Goal: Information Seeking & Learning: Compare options

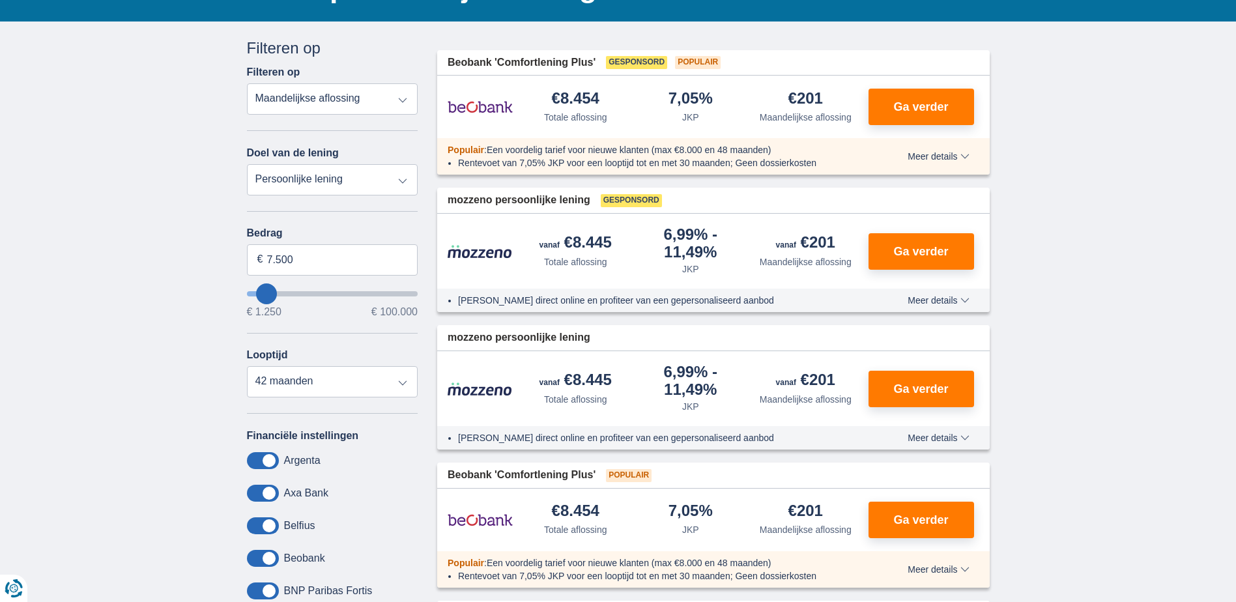
scroll to position [65, 0]
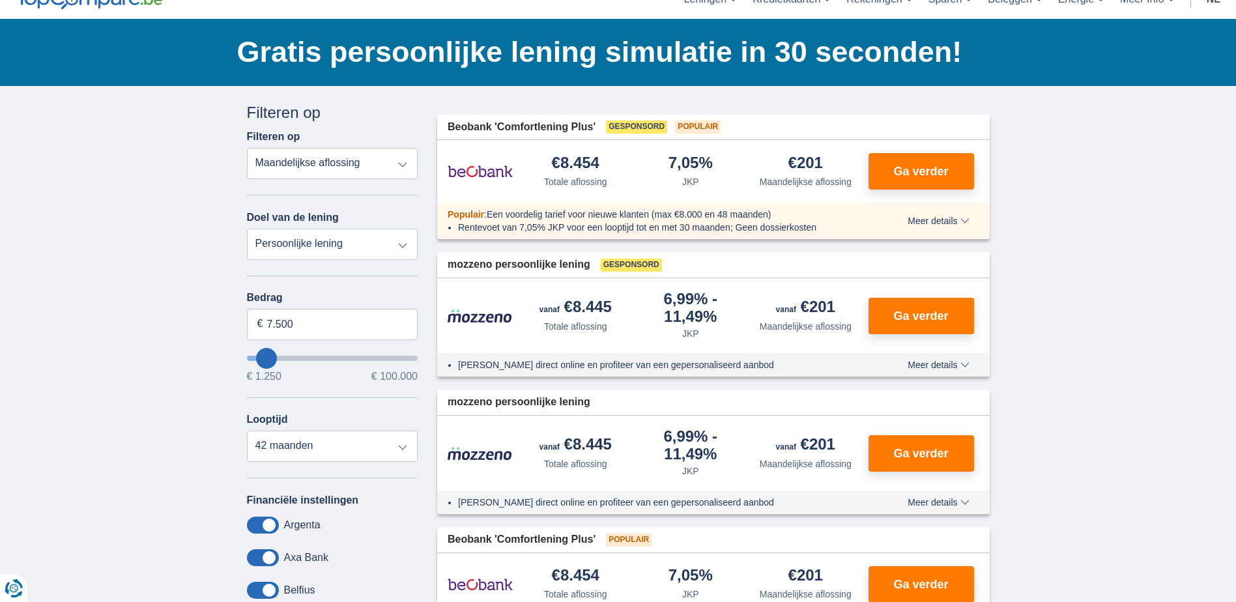
type input "2.250"
type input "2250"
select select "24"
type input "2250"
click at [259, 356] on input "wantToBorrow" at bounding box center [332, 358] width 171 height 5
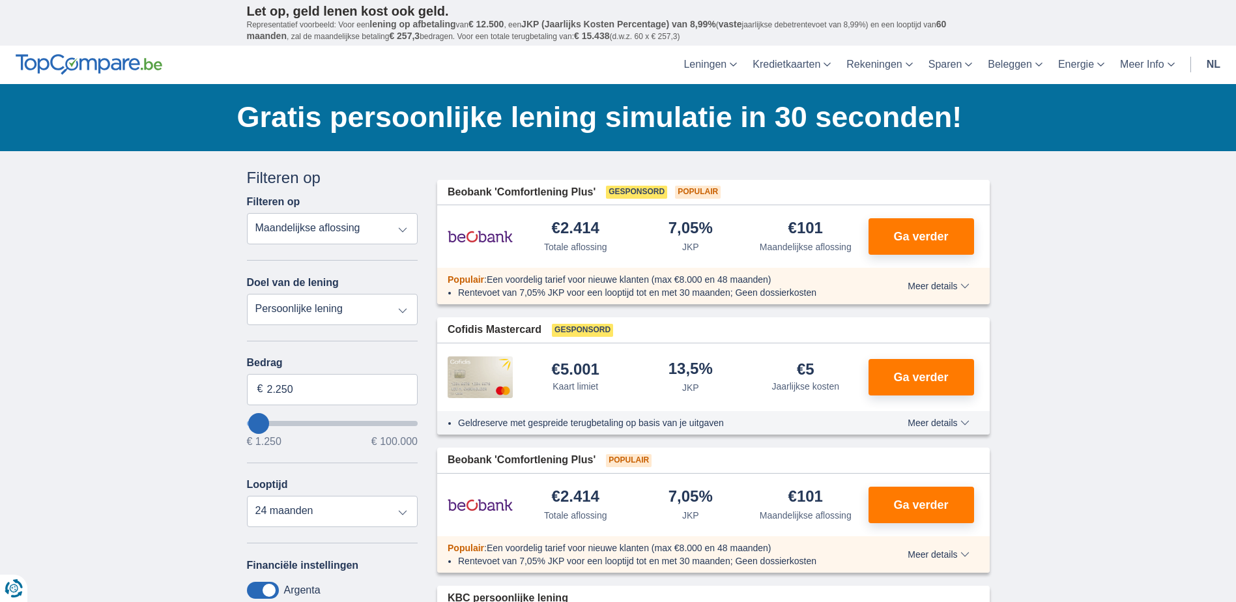
type input "18.250"
type input "18250"
click at [284, 422] on input "wantToBorrow" at bounding box center [332, 423] width 171 height 5
select select "84"
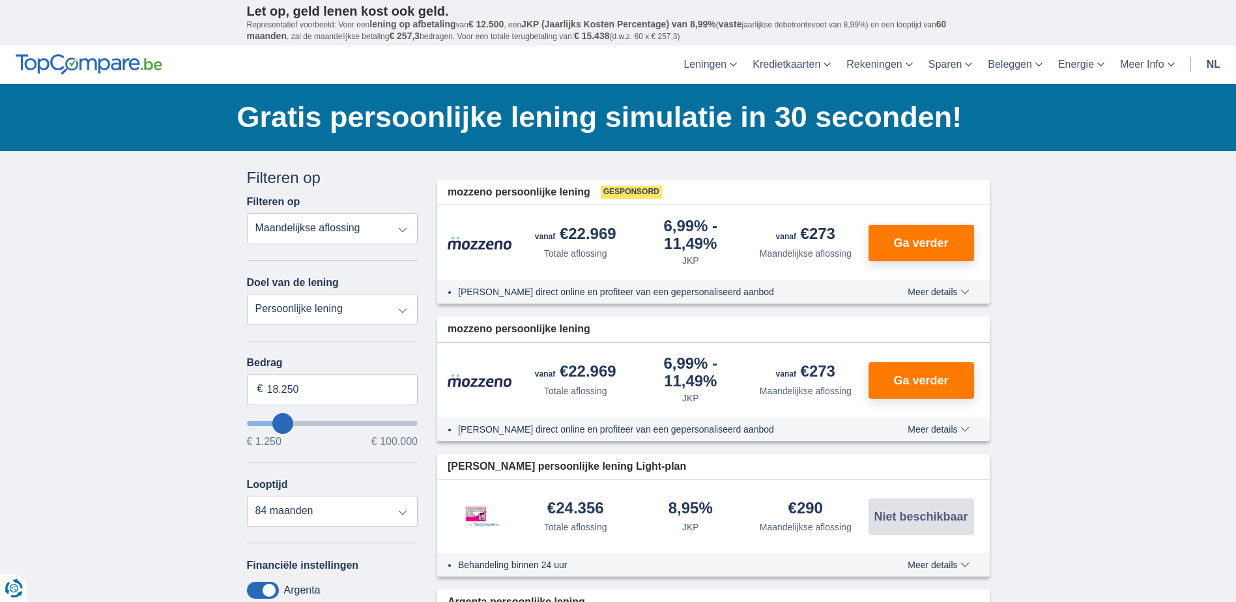
type input "7.250"
type input "7250"
select select "42"
type input "7250"
click at [266, 421] on input "wantToBorrow" at bounding box center [332, 423] width 171 height 5
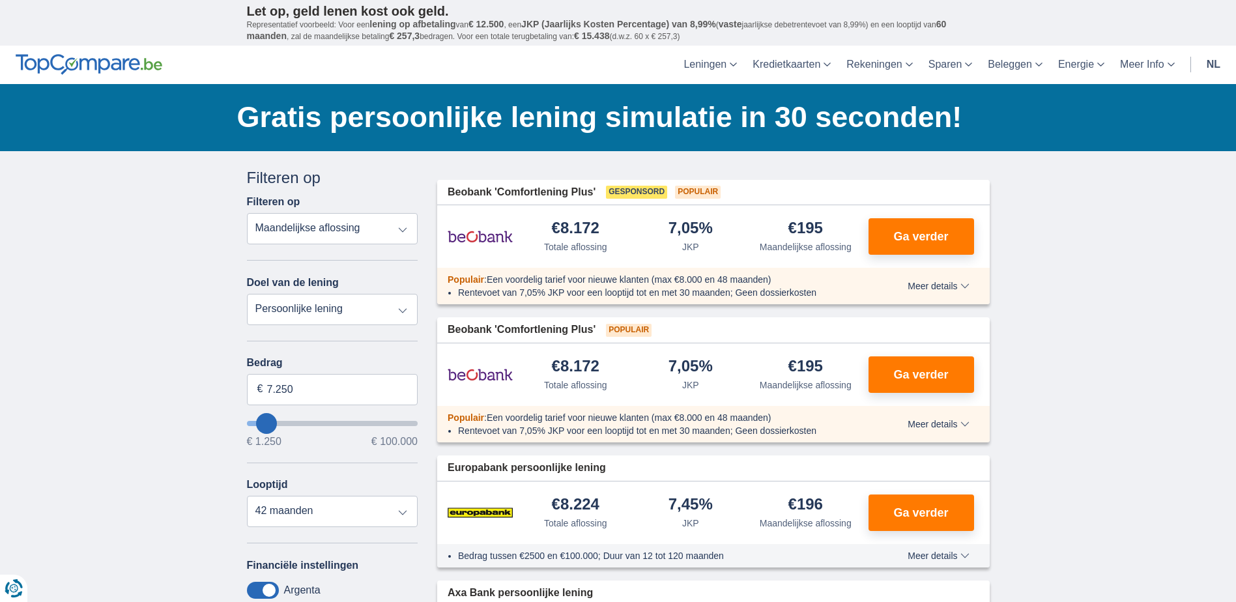
click at [259, 422] on input "wantToBorrow" at bounding box center [332, 423] width 171 height 5
type input "6.250"
type input "6250"
type input "5.250"
type input "5250"
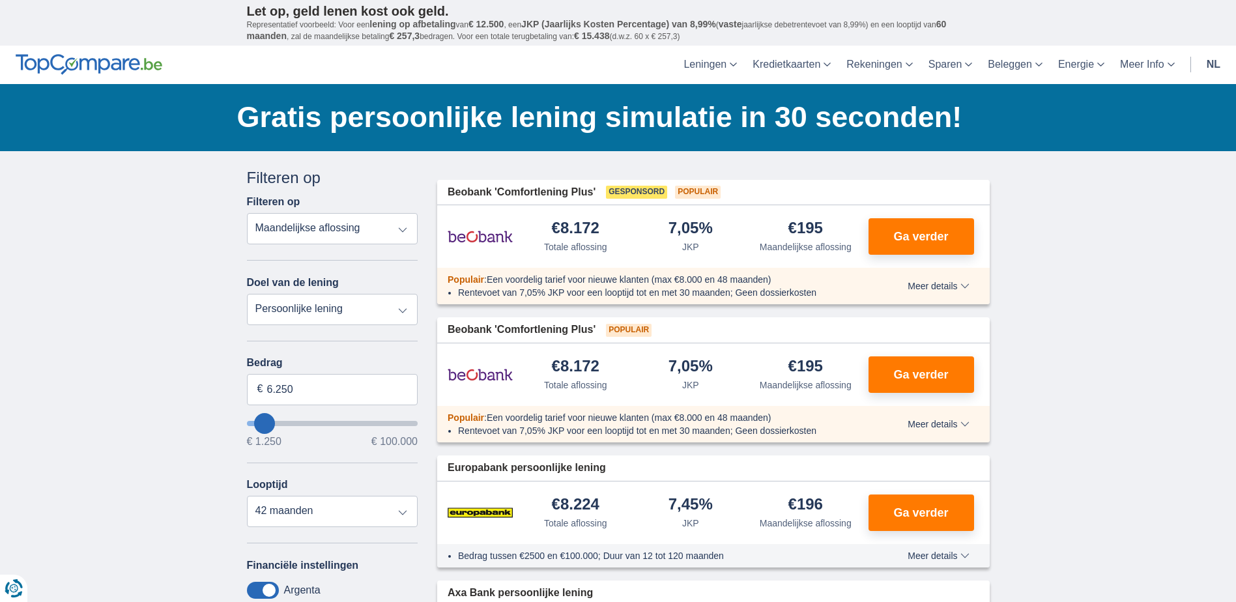
select select "36"
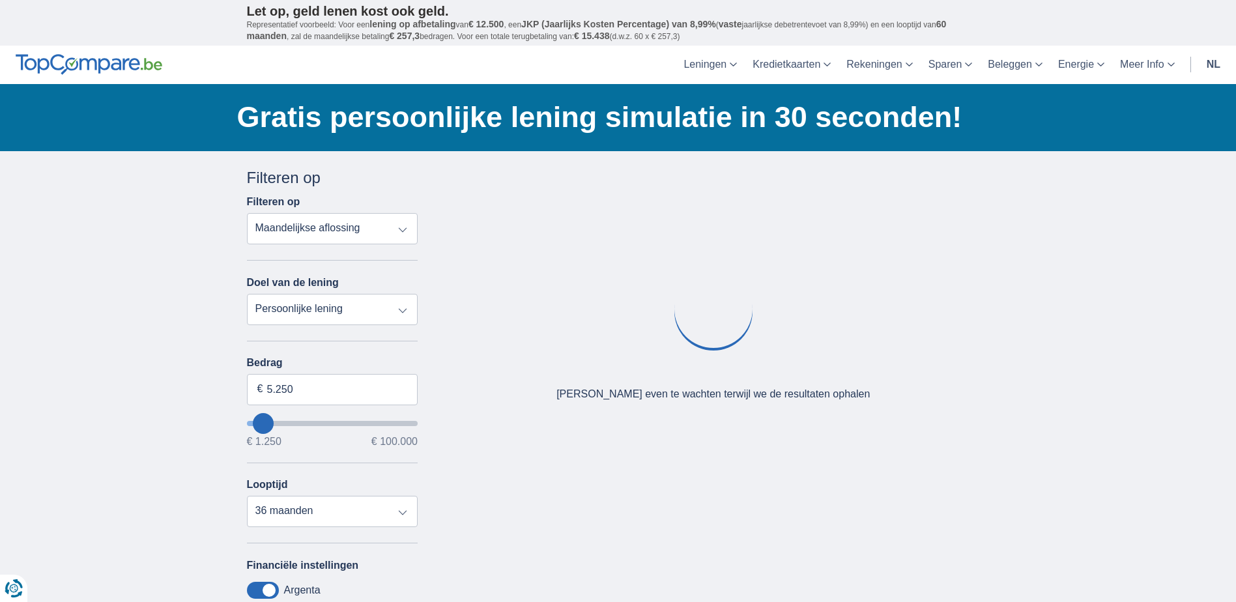
type input "5250"
click at [264, 421] on input "wantToBorrow" at bounding box center [332, 423] width 171 height 5
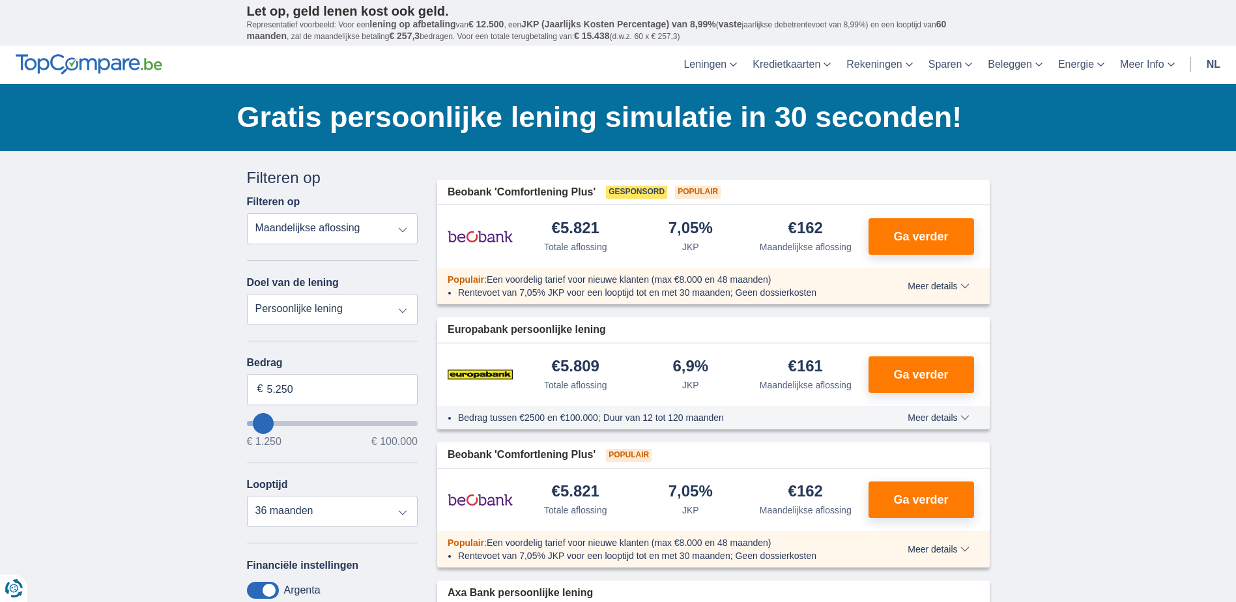
click at [405, 310] on select "Persoonlijke lening Auto Moto / fiets Mobilhome / caravan Renovatie Energie Sch…" at bounding box center [332, 309] width 171 height 31
select select "debtConsolidation"
click at [247, 294] on select "Persoonlijke lening Auto Moto / fiets Mobilhome / caravan Renovatie Energie Sch…" at bounding box center [332, 309] width 171 height 31
type input "10.000"
type input "10250"
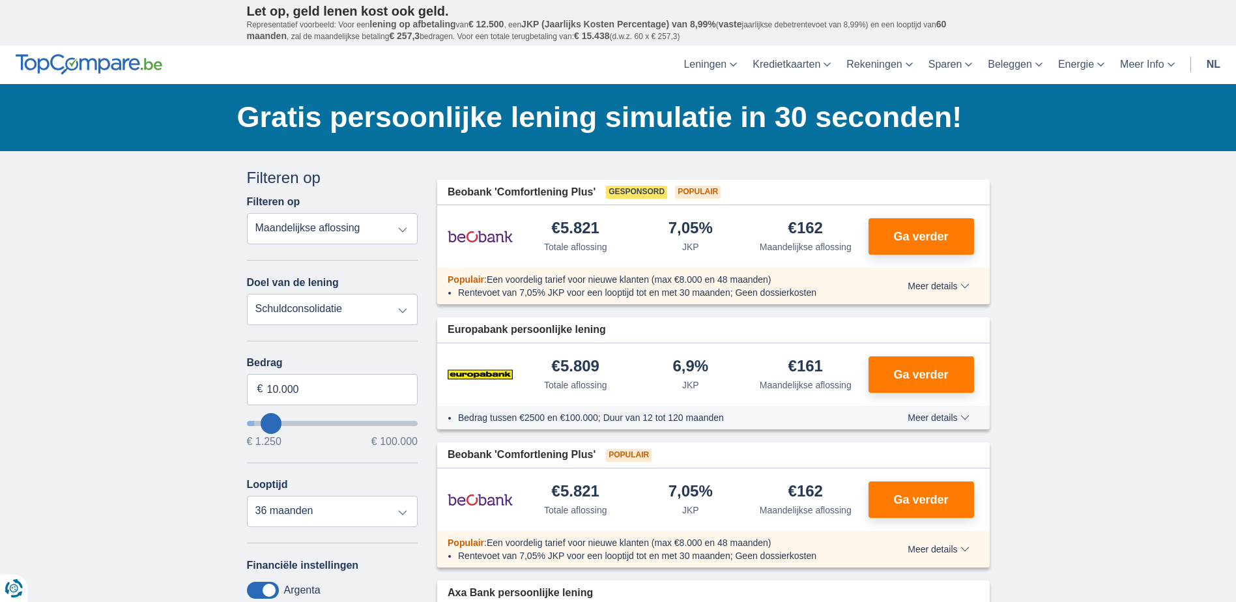
select select "48"
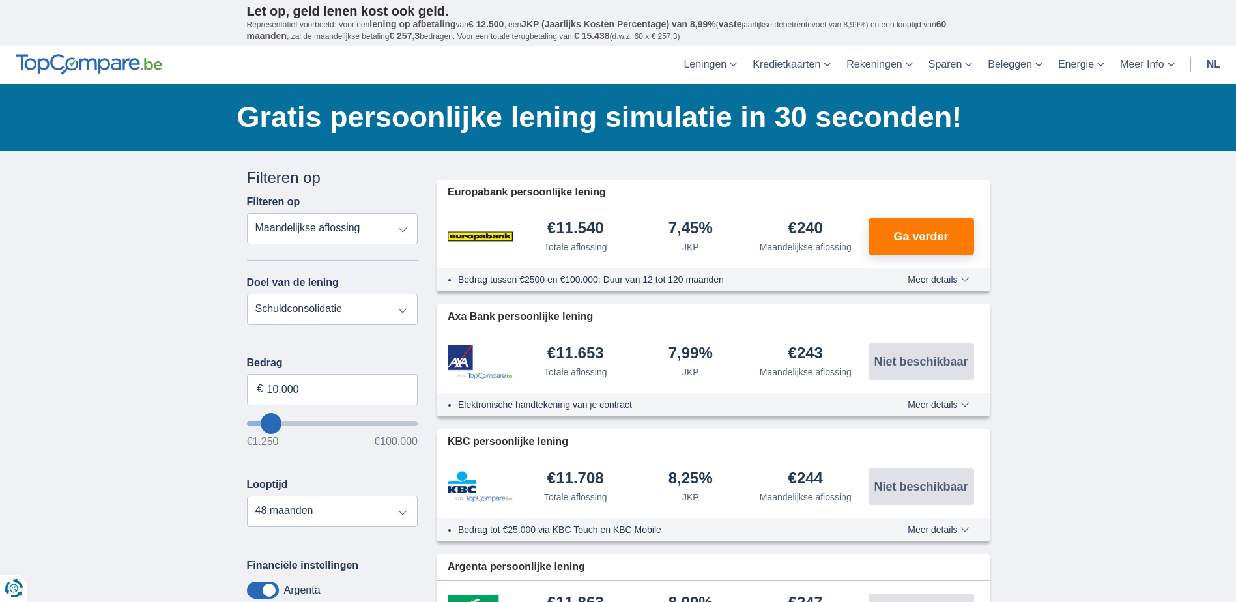
type input "1.250"
type input "1250"
select select "24"
type input "1250"
click at [256, 422] on input "wantToBorrow" at bounding box center [332, 423] width 171 height 5
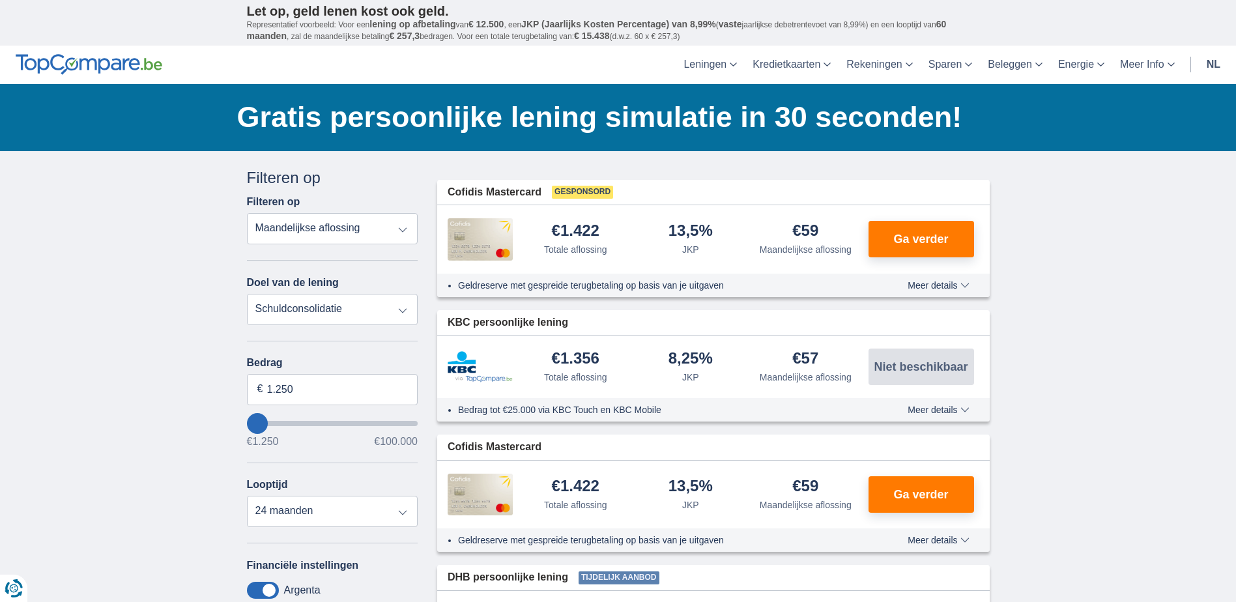
type input "14.250"
type input "14250"
select select "60"
type input "14250"
click at [276, 422] on input "wantToBorrow" at bounding box center [332, 423] width 171 height 5
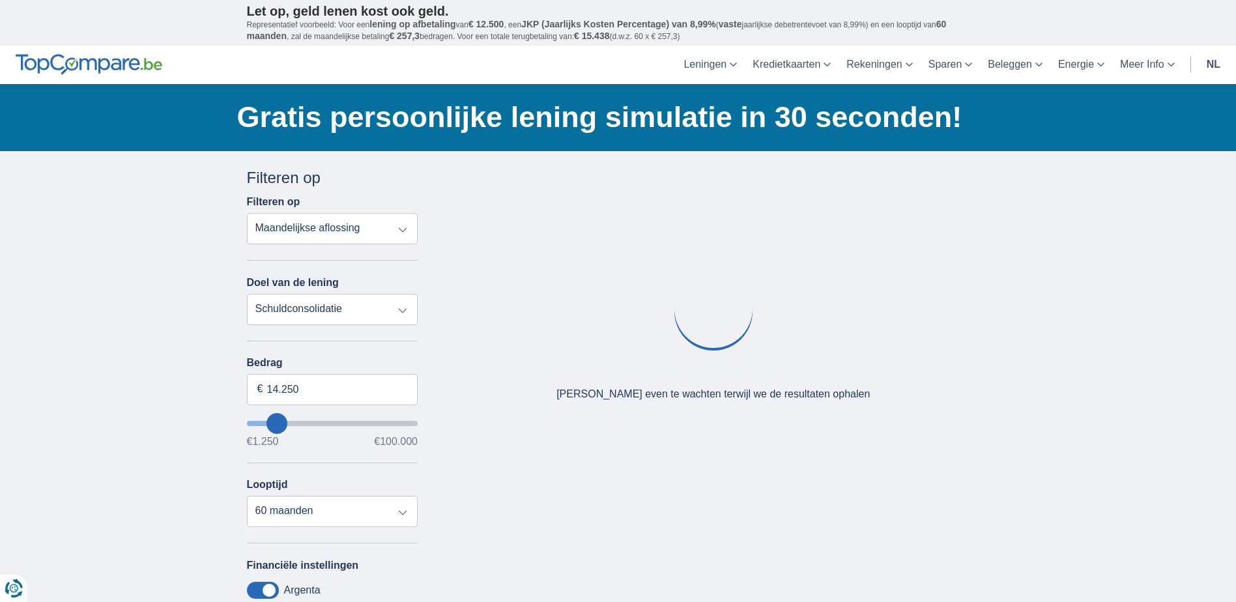
type input "2.250"
type input "2250"
select select "24"
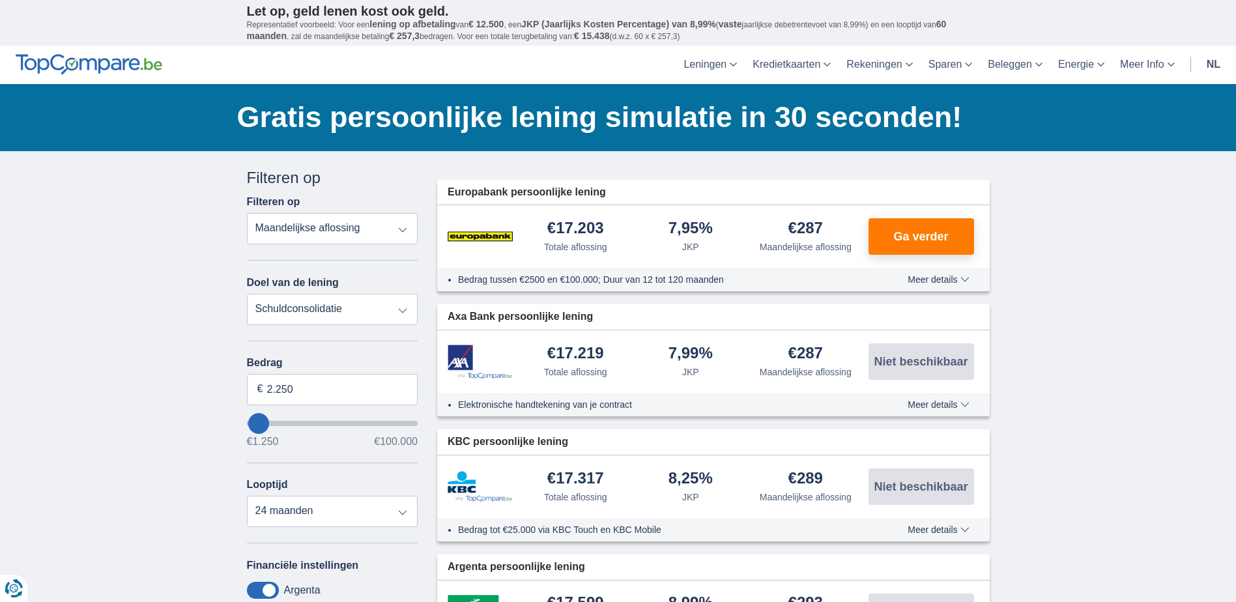
type input "2250"
click at [258, 421] on input "wantToBorrow" at bounding box center [332, 423] width 171 height 5
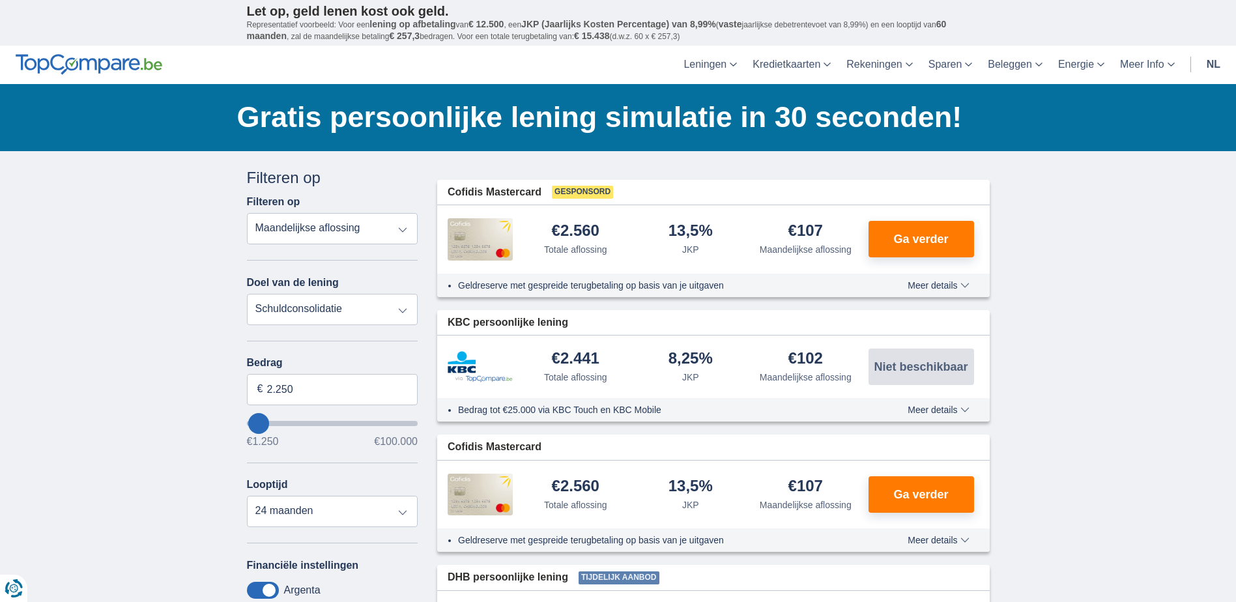
type input "34.250"
type input "34250"
select select "120"
type input "34250"
click at [308, 423] on input "wantToBorrow" at bounding box center [332, 423] width 171 height 5
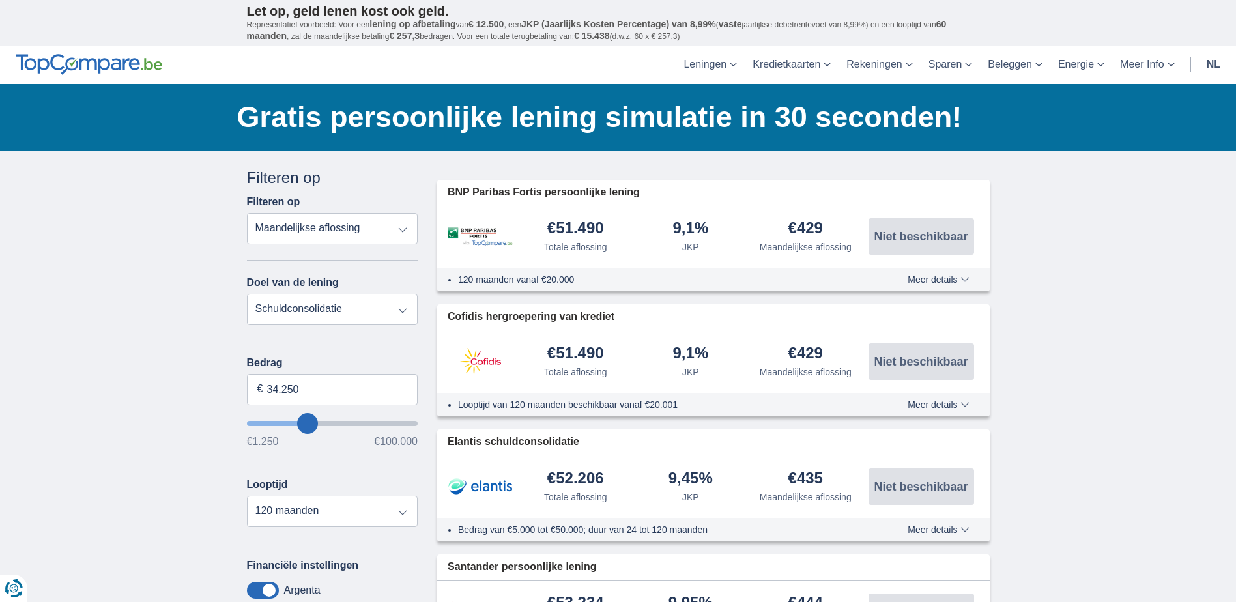
type input "19.250"
type input "19250"
select select "84"
type input "19250"
click at [284, 422] on input "wantToBorrow" at bounding box center [332, 423] width 171 height 5
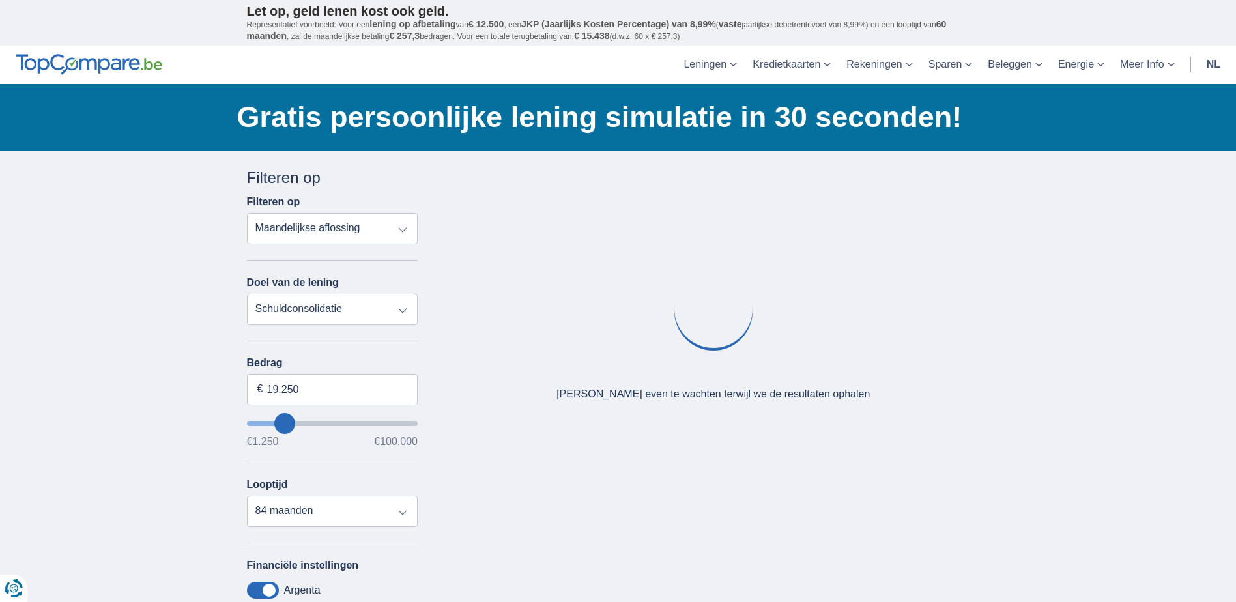
type input "7.250"
type input "7250"
select select "42"
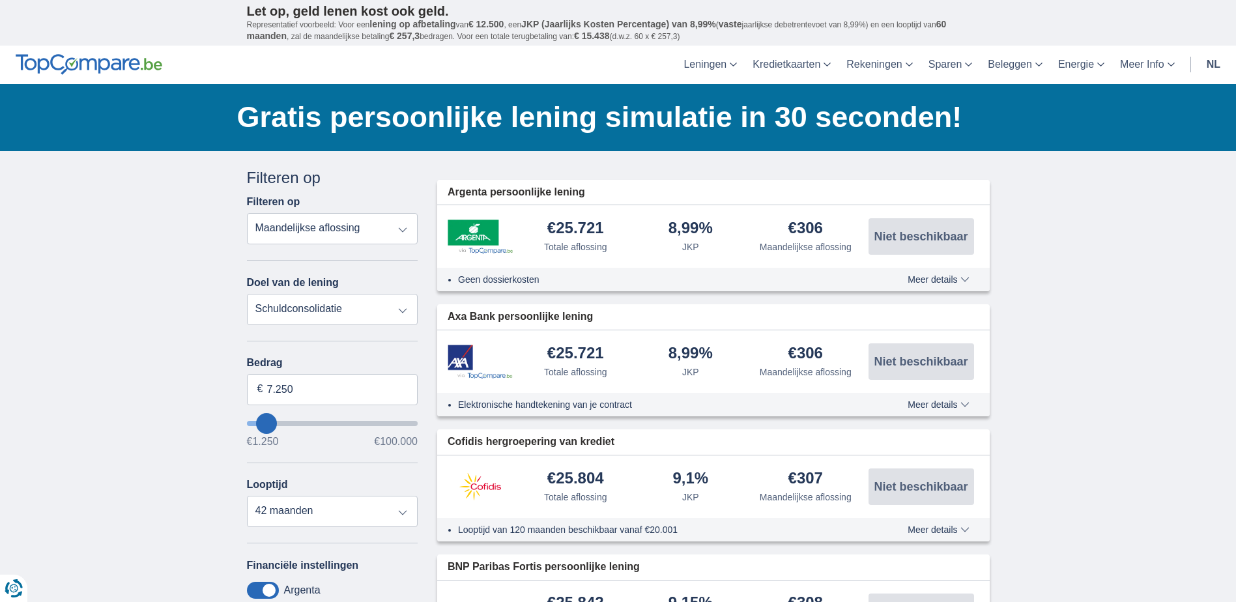
type input "7250"
click at [267, 422] on input "wantToBorrow" at bounding box center [332, 423] width 171 height 5
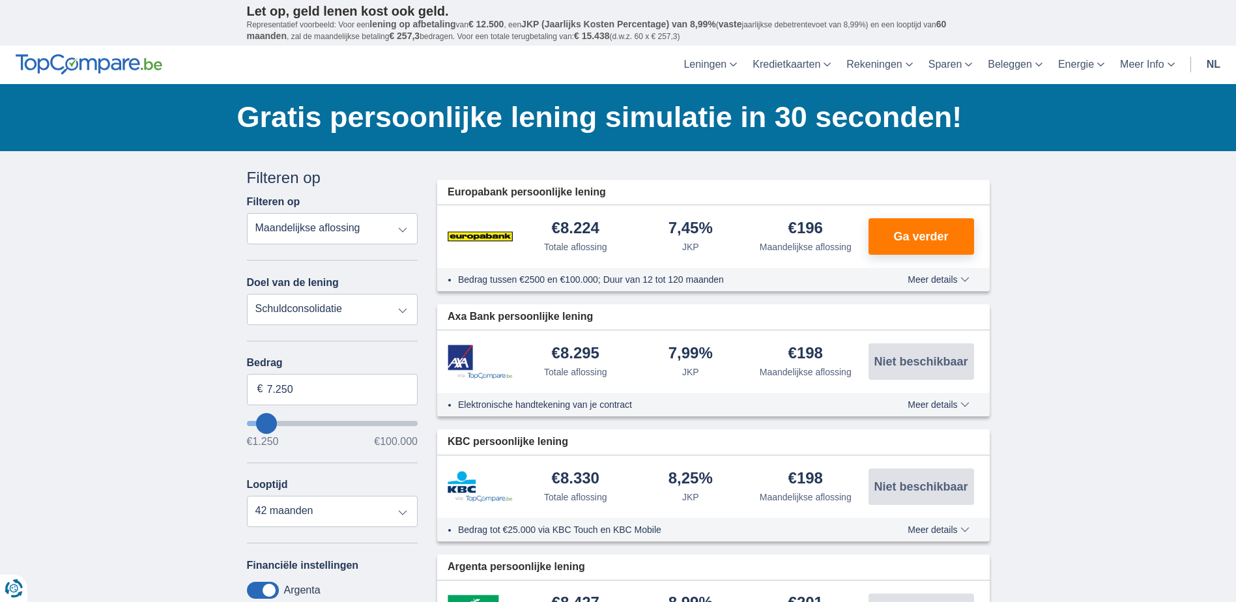
type input "6.250"
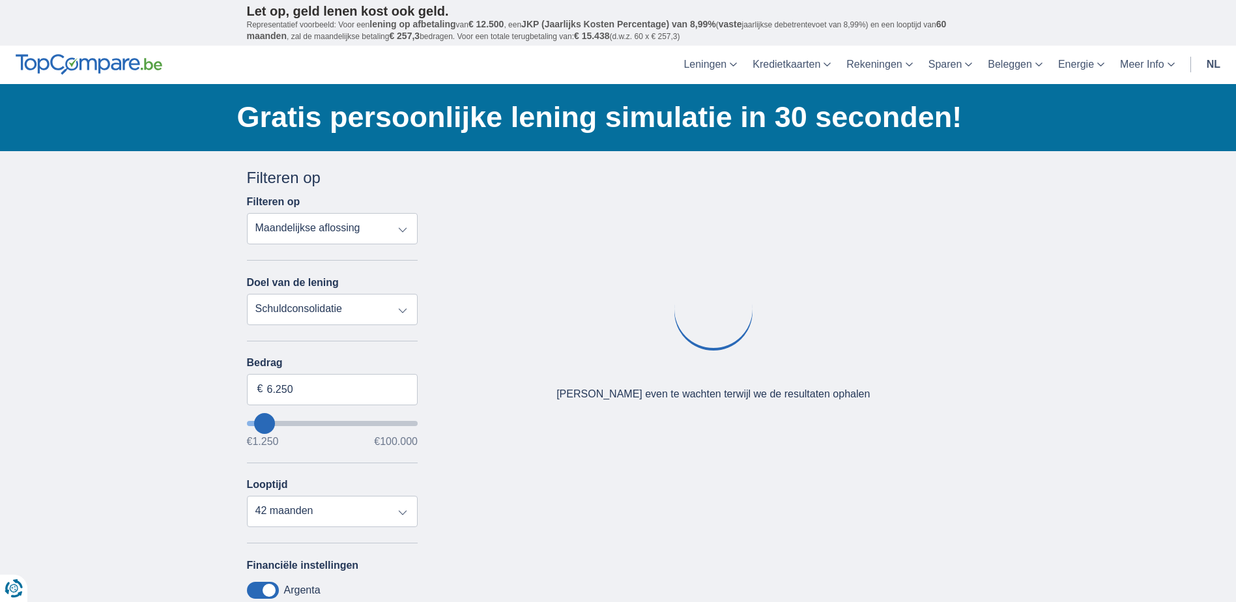
type input "6250"
click at [265, 423] on input "wantToBorrow" at bounding box center [332, 423] width 171 height 5
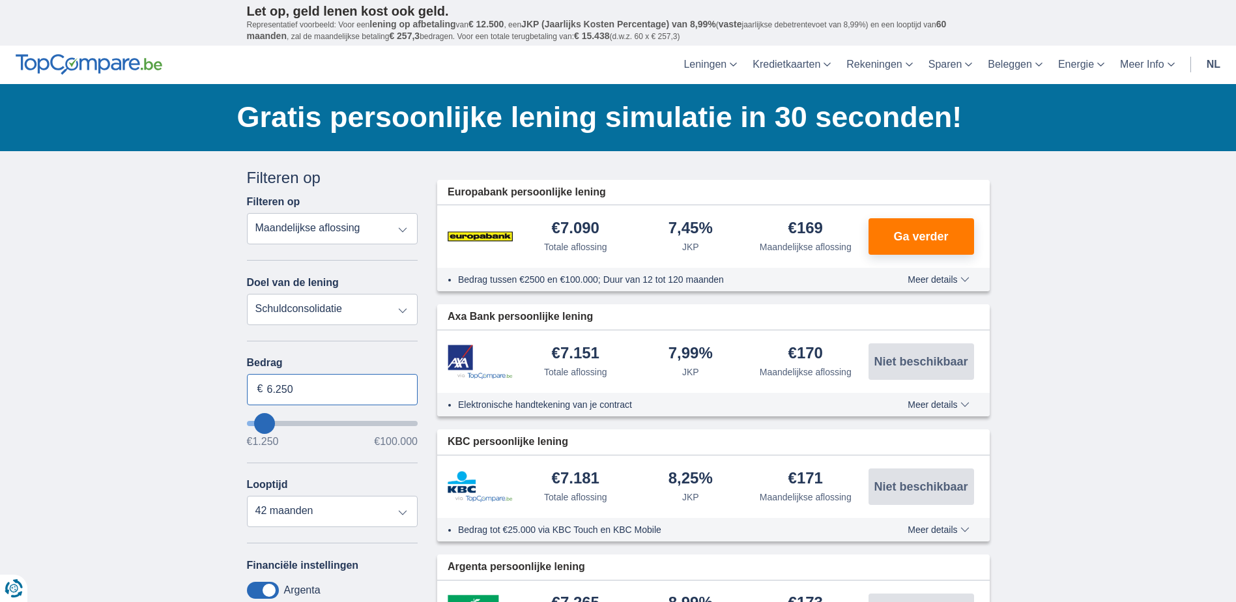
click at [302, 386] on input "6.250" at bounding box center [332, 389] width 171 height 31
type input "6"
type input "6.001"
click at [399, 358] on label "Bedrag" at bounding box center [332, 363] width 171 height 12
click at [399, 374] on input "6.001" at bounding box center [332, 389] width 171 height 31
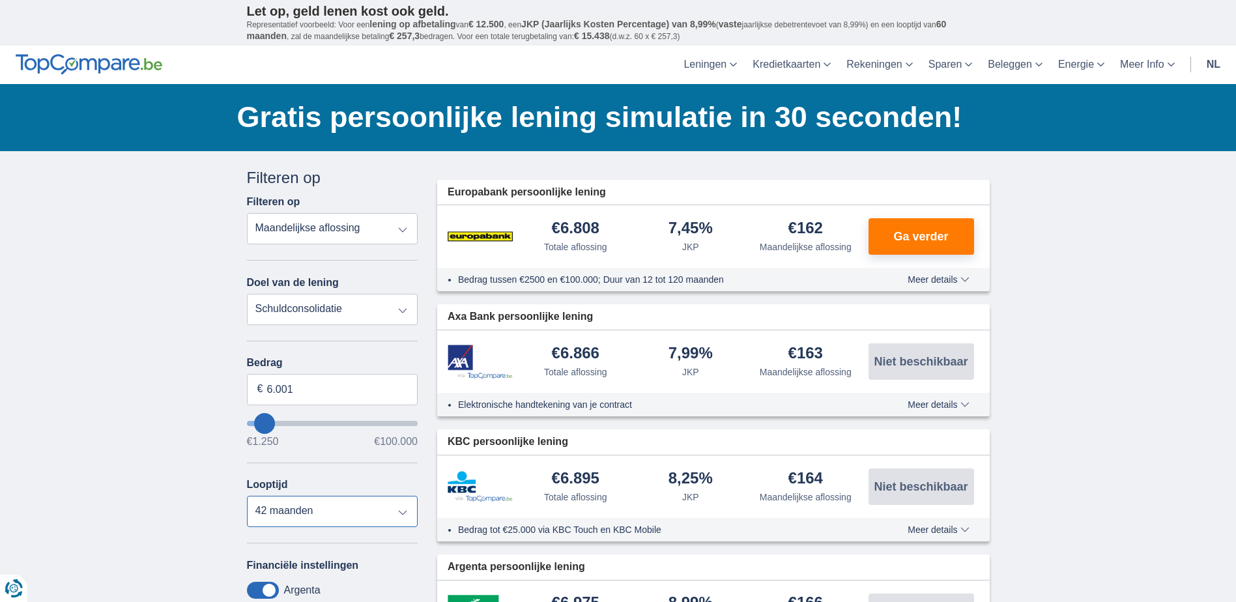
type input "6250"
click at [247, 496] on select "12 maanden 18 maanden 24 maanden 30 maanden 36 maanden 42 maanden" at bounding box center [332, 511] width 171 height 31
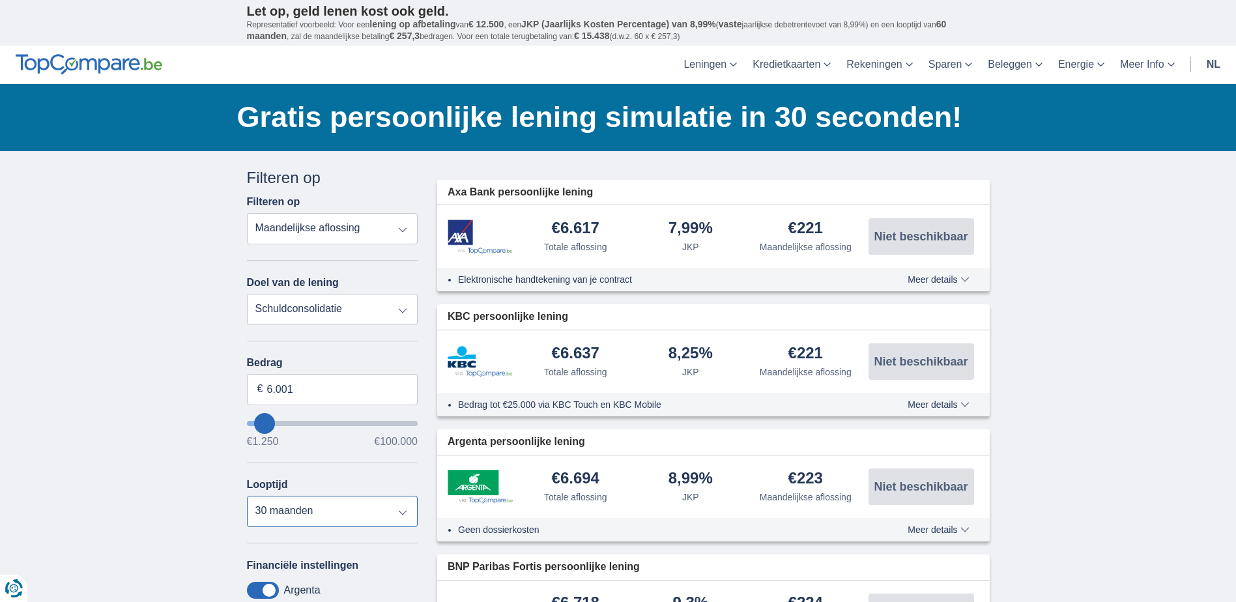
click at [403, 512] on select "12 maanden 18 maanden 24 maanden 30 maanden 36 maanden 42 maanden" at bounding box center [332, 511] width 171 height 31
click at [247, 496] on select "12 maanden 18 maanden 24 maanden 30 maanden 36 maanden 42 maanden" at bounding box center [332, 511] width 171 height 31
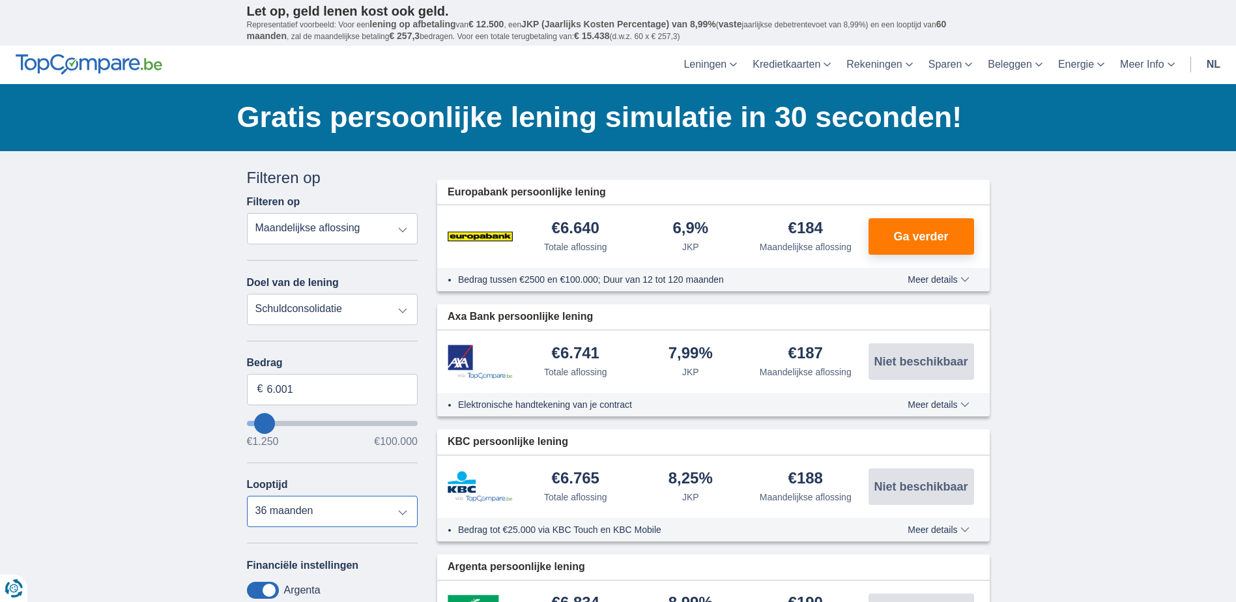
click at [403, 510] on select "12 maanden 18 maanden 24 maanden 30 maanden 36 maanden 42 maanden" at bounding box center [332, 511] width 171 height 31
select select "42"
click at [247, 496] on select "12 maanden 18 maanden 24 maanden 30 maanden 36 maanden 42 maanden" at bounding box center [332, 511] width 171 height 31
click at [921, 234] on span "Ga verder" at bounding box center [921, 237] width 55 height 12
